Goal: Task Accomplishment & Management: Use online tool/utility

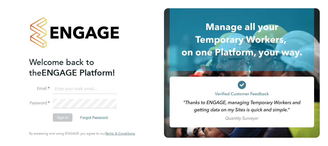
type input "wayne.orchard@vistry.co.uk"
click at [68, 116] on button "Sign In" at bounding box center [63, 117] width 20 height 8
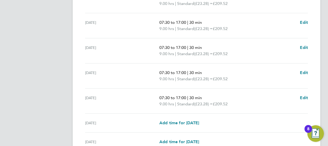
scroll to position [230, 0]
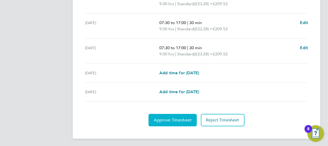
click at [171, 118] on span "Approve Timesheet" at bounding box center [173, 119] width 38 height 5
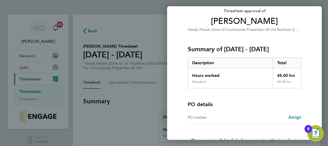
scroll to position [72, 0]
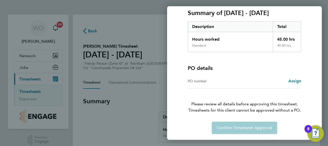
click at [152, 92] on div "Back Timesheet approval of [PERSON_NAME] Handy Person (Zone 4) · Countryside Pr…" at bounding box center [164, 73] width 328 height 146
click at [160, 34] on div "Back Timesheet approval of [PERSON_NAME] Handy Person (Zone 4) · Countryside Pr…" at bounding box center [164, 73] width 328 height 146
click at [92, 30] on div "Back Timesheet approval of [PERSON_NAME] Handy Person (Zone 4) · Countryside Pr…" at bounding box center [164, 73] width 328 height 146
click at [88, 32] on div "Back Timesheet approval of [PERSON_NAME] Handy Person (Zone 4) · Countryside Pr…" at bounding box center [164, 73] width 328 height 146
